Goal: Information Seeking & Learning: Check status

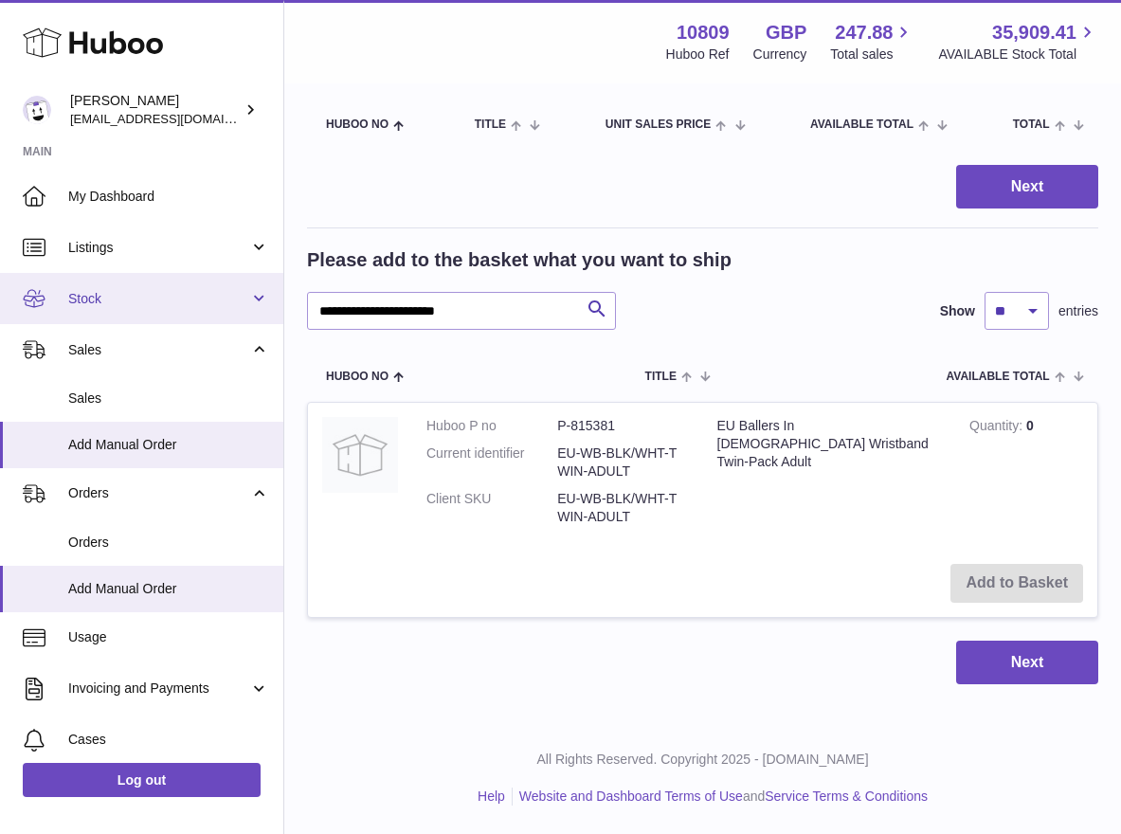
drag, startPoint x: 524, startPoint y: 320, endPoint x: 204, endPoint y: 277, distance: 323.4
click at [204, 277] on div "Huboo John Bostock shop@ballersingod.com Main My Dashboard Listings Not with Hu…" at bounding box center [560, 321] width 1121 height 1025
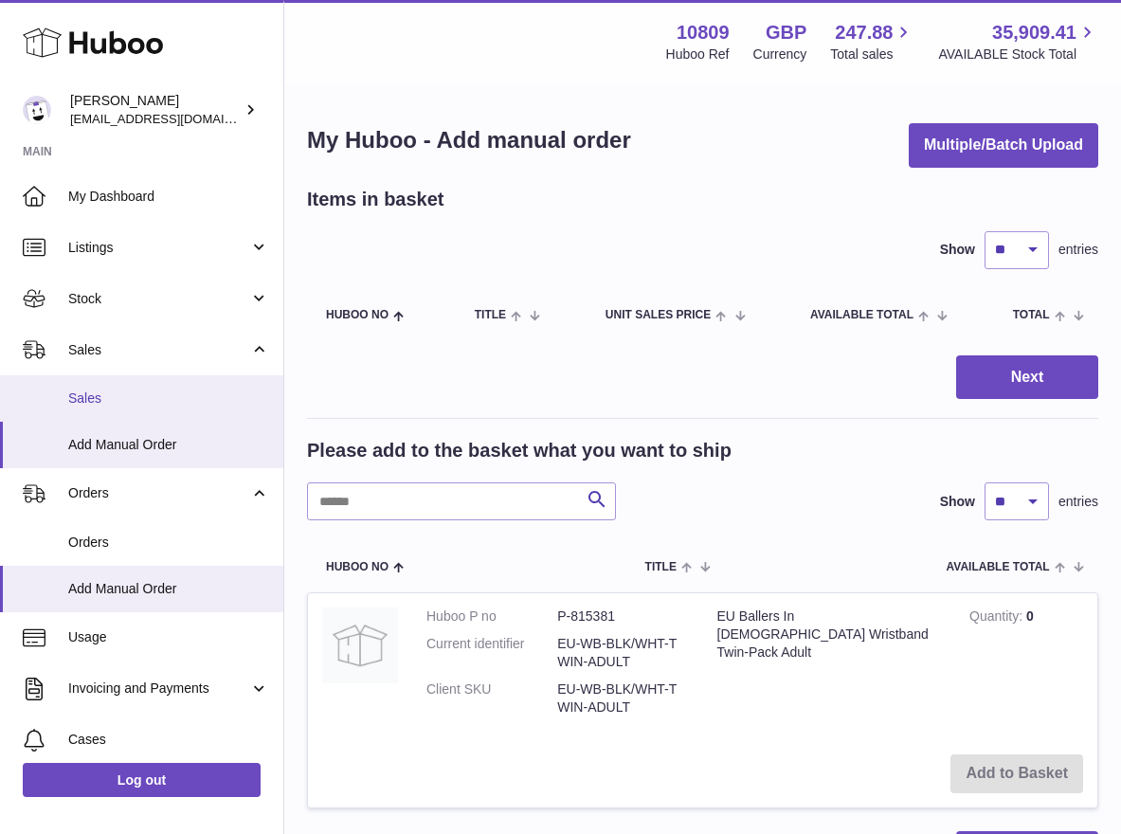
click at [136, 385] on link "Sales" at bounding box center [141, 398] width 283 height 46
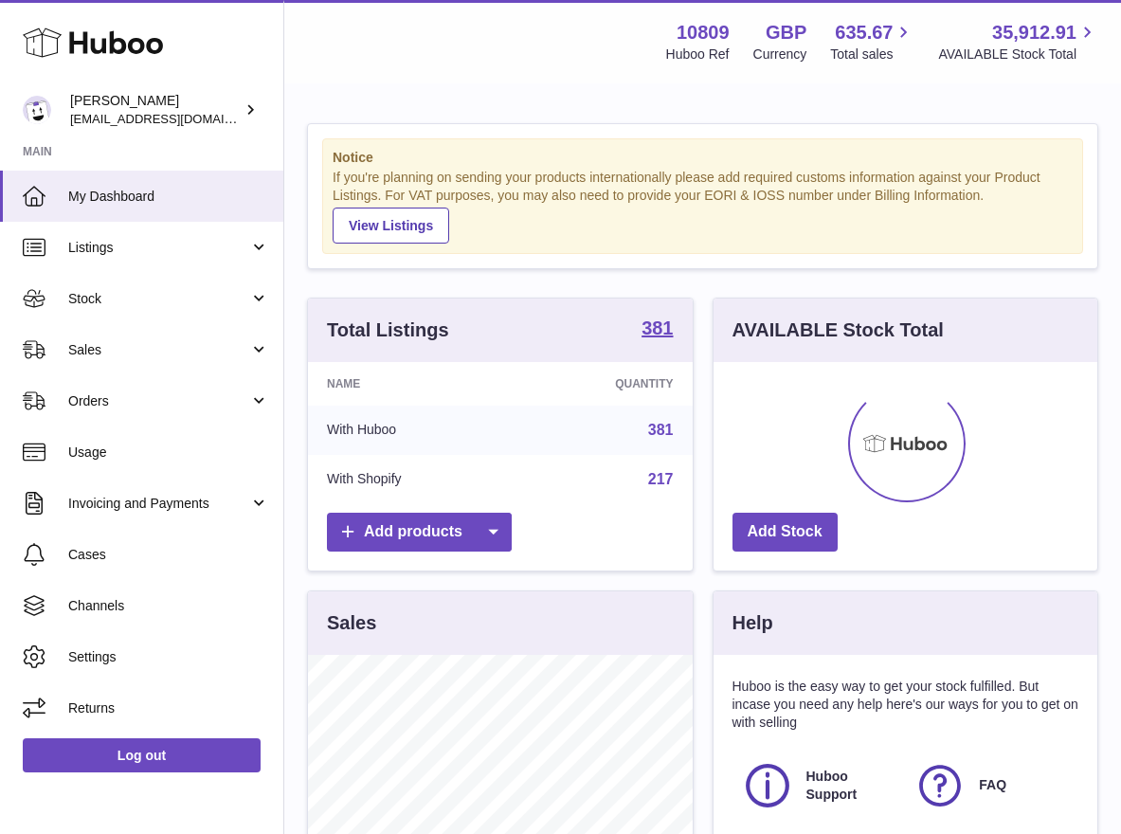
scroll to position [296, 384]
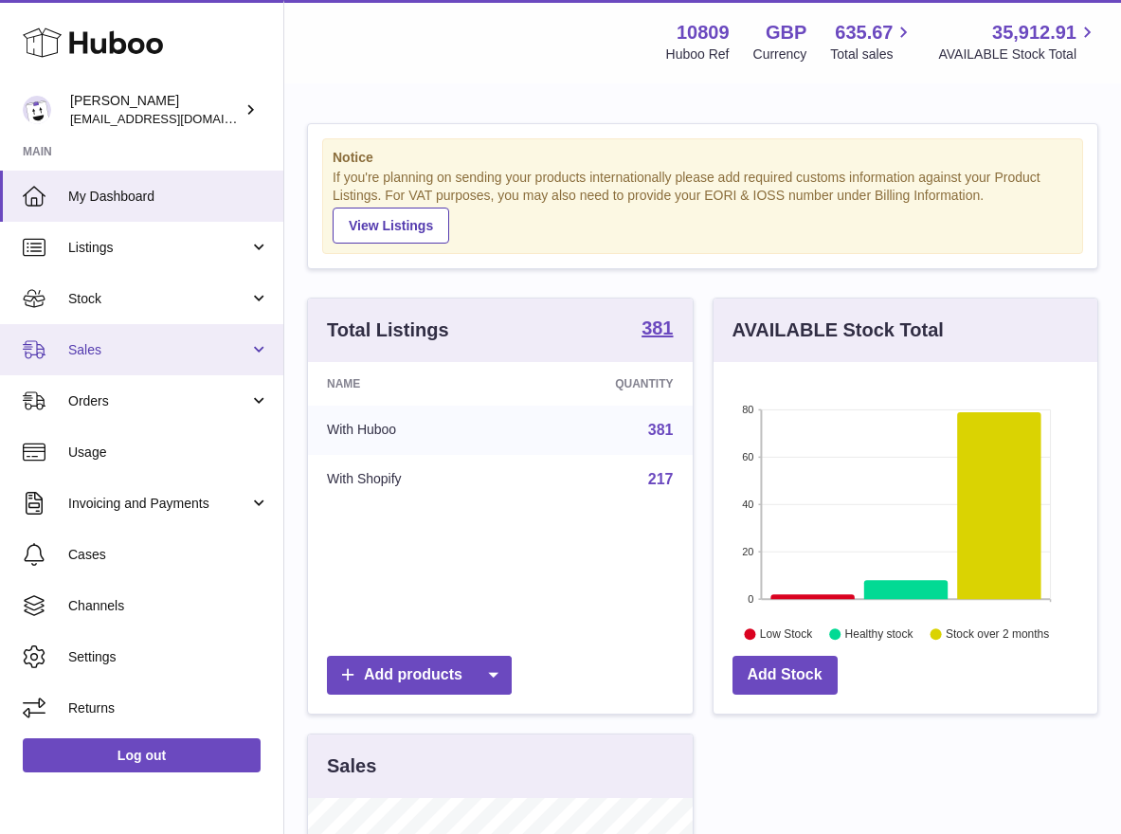
click at [127, 365] on link "Sales" at bounding box center [141, 349] width 283 height 51
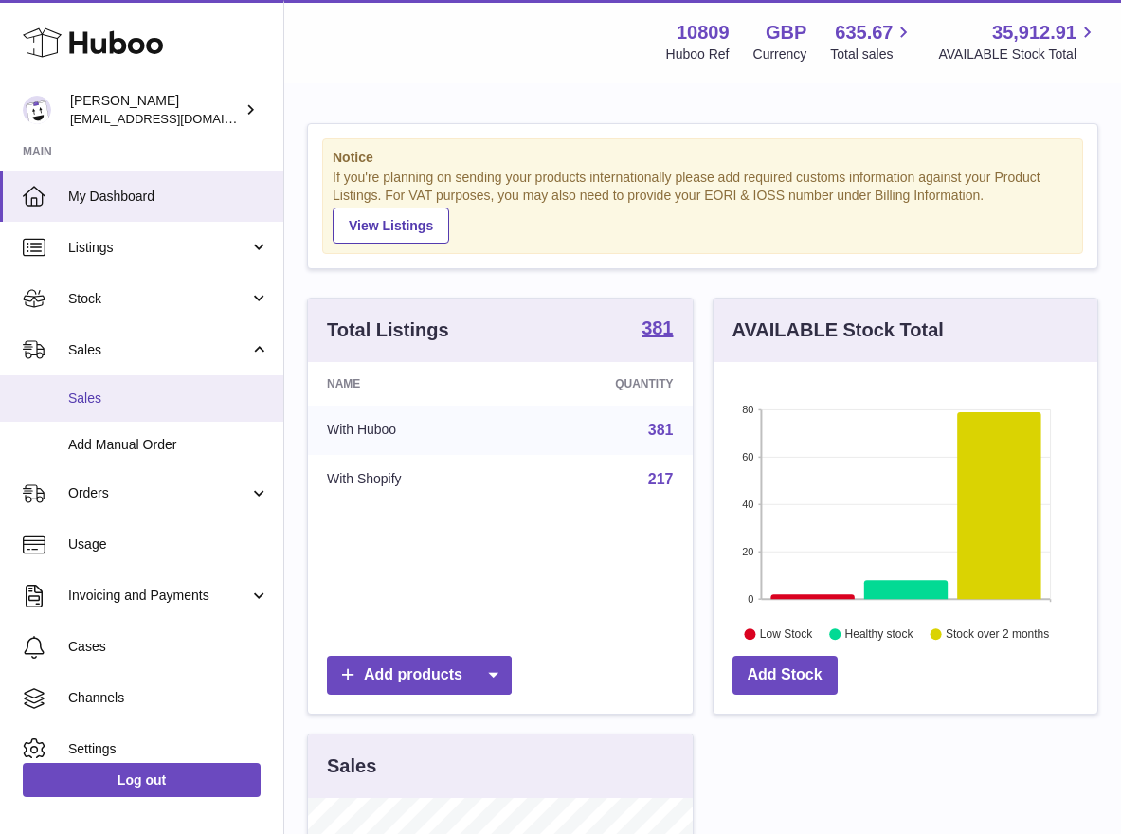
click at [126, 396] on span "Sales" at bounding box center [168, 399] width 201 height 18
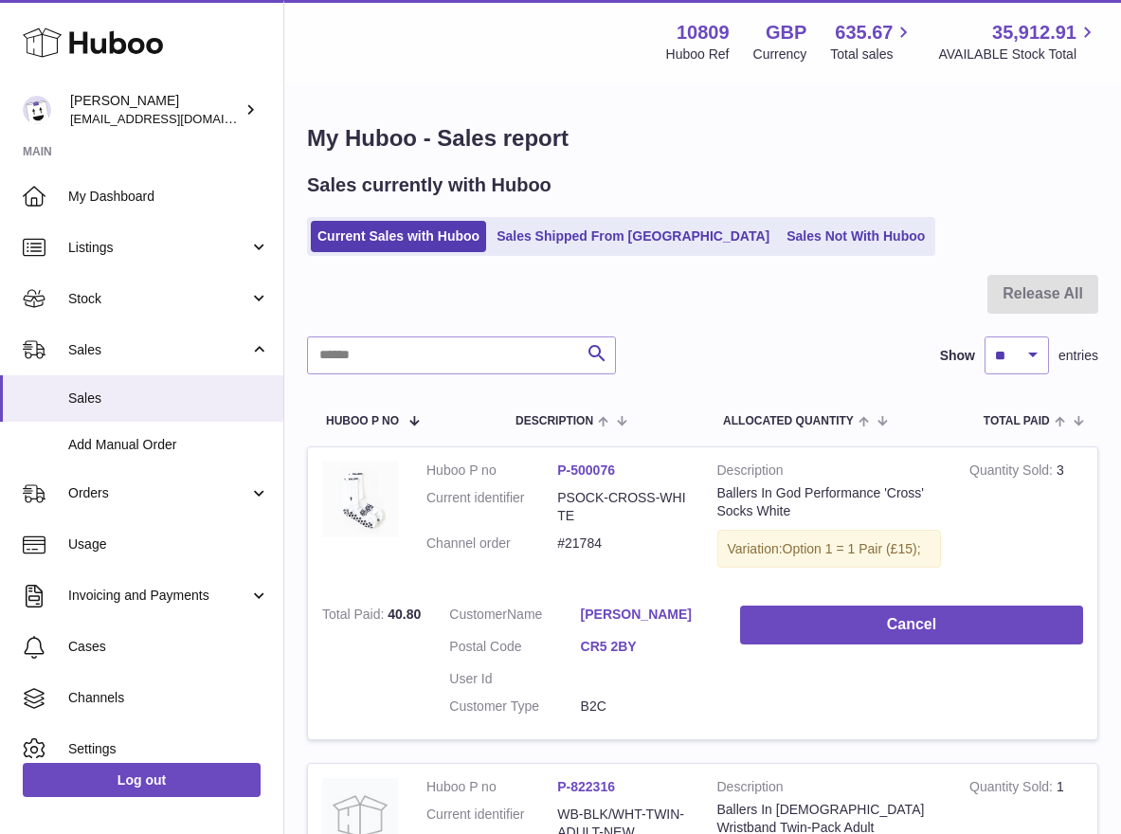
click at [780, 241] on link "Sales Not With Huboo" at bounding box center [856, 236] width 152 height 31
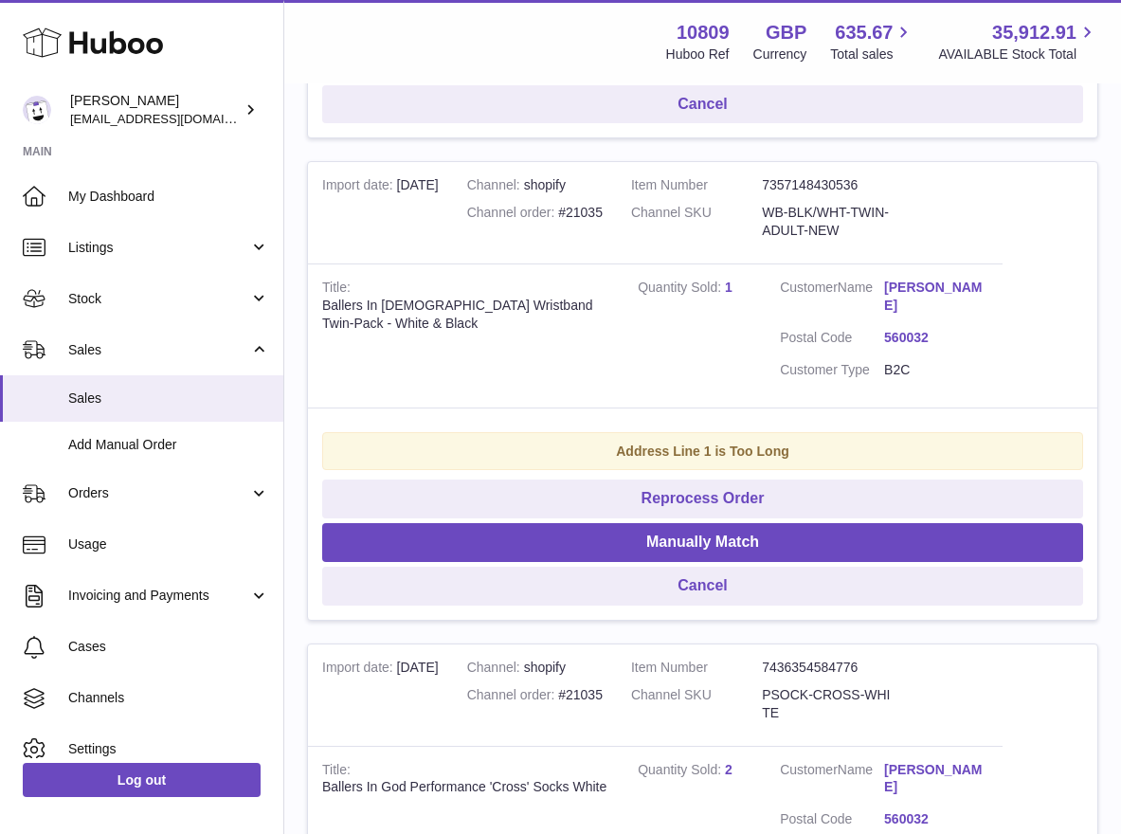
scroll to position [2540, 0]
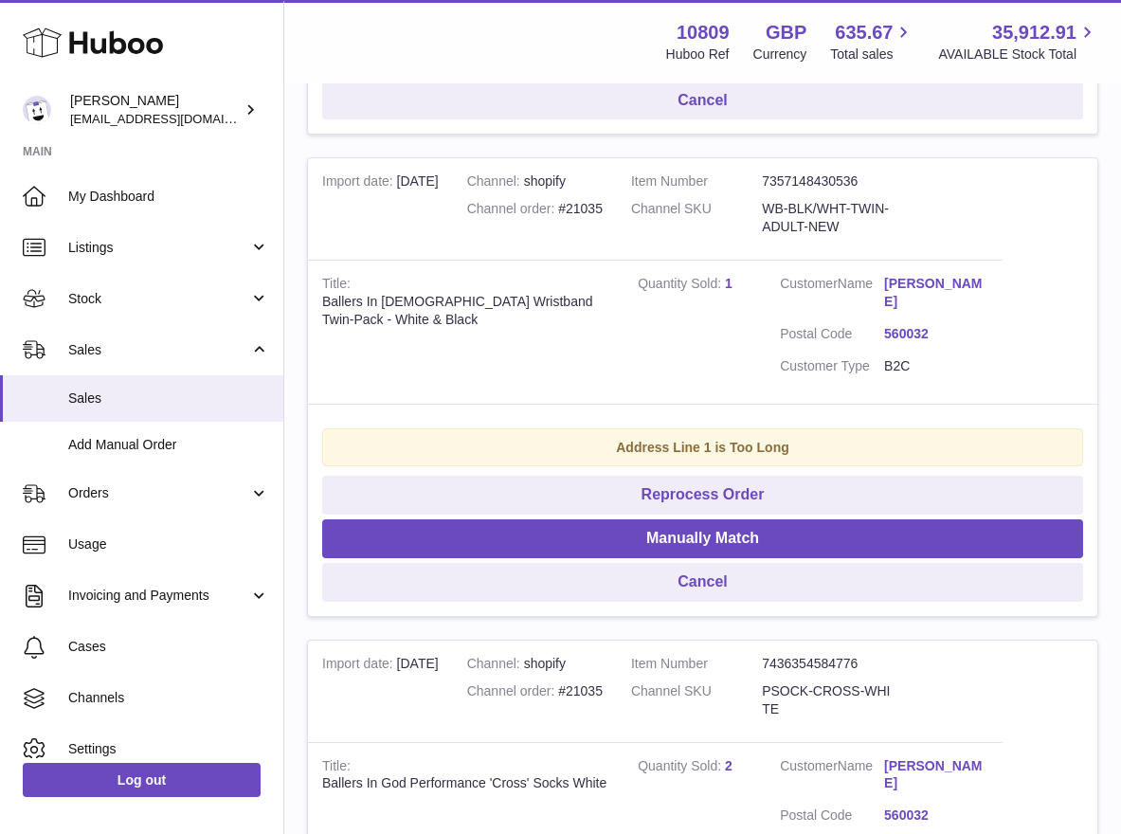
click at [909, 757] on link "Shelton Nickson" at bounding box center [936, 775] width 104 height 36
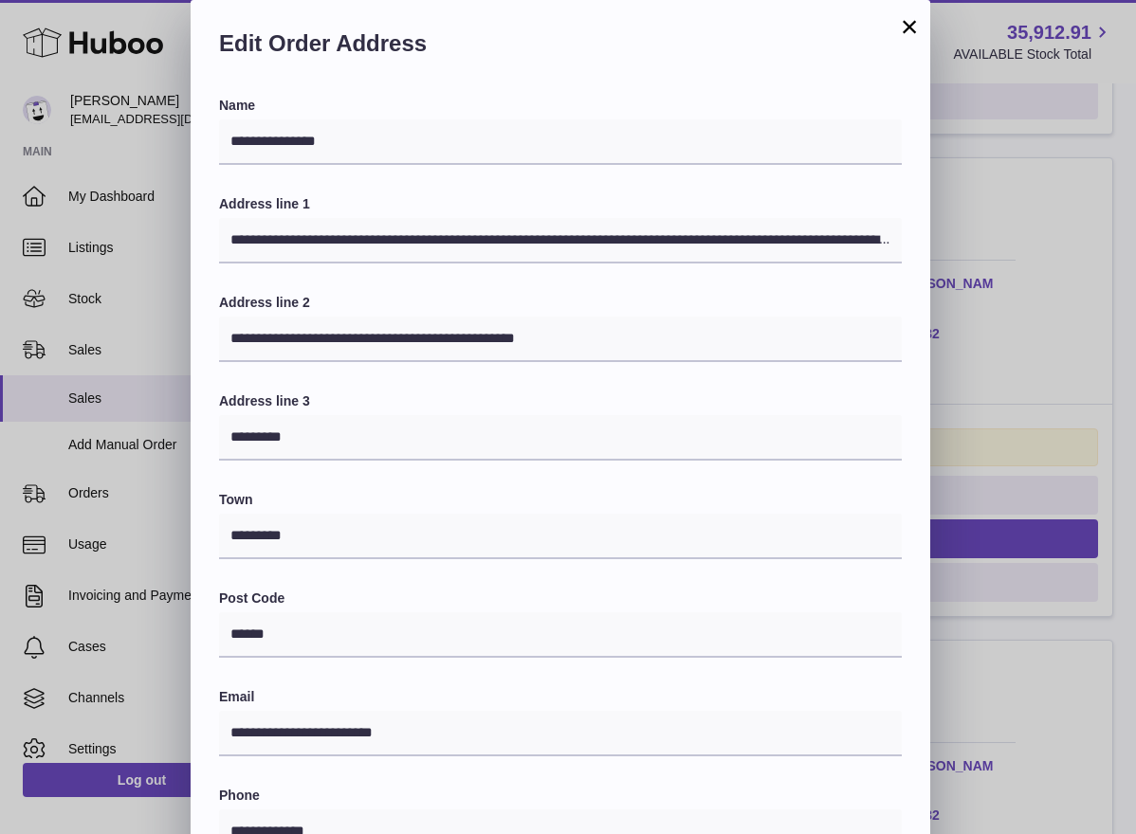
click at [902, 22] on button "×" at bounding box center [909, 26] width 23 height 23
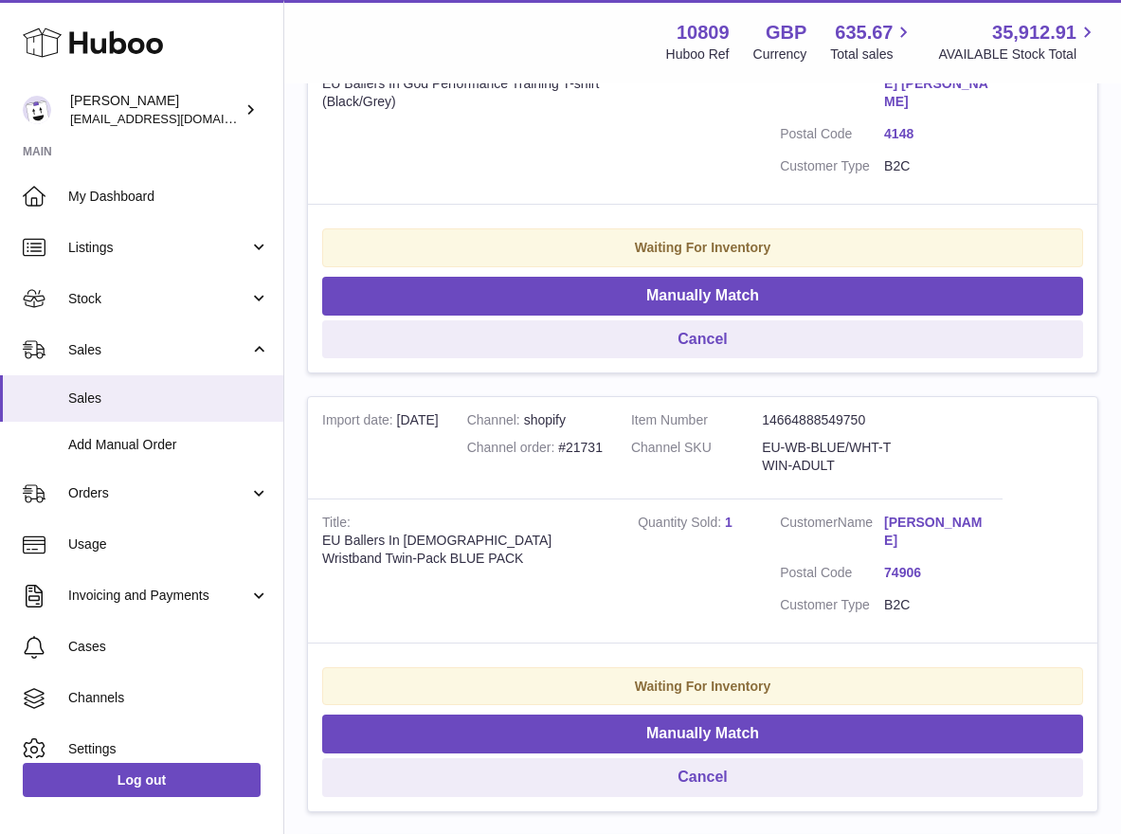
scroll to position [0, 0]
